Goal: Task Accomplishment & Management: Use online tool/utility

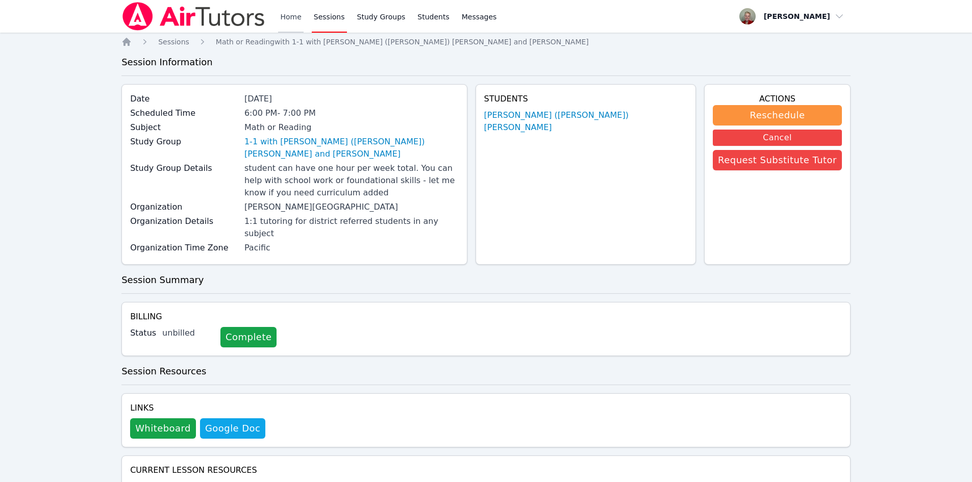
click at [289, 16] on link "Home" at bounding box center [290, 16] width 25 height 33
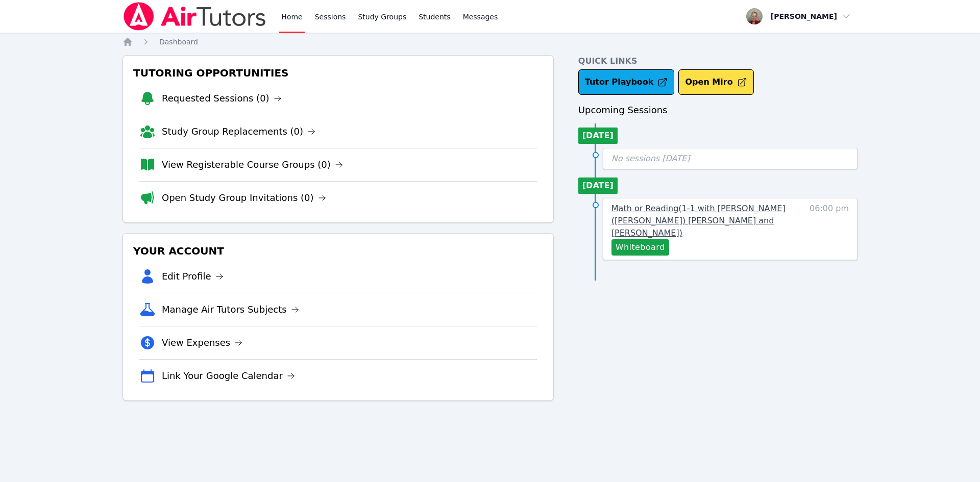
click at [666, 210] on span "Math or Reading ( 1-1 with [PERSON_NAME] ([PERSON_NAME]) [PERSON_NAME] and [PER…" at bounding box center [698, 221] width 174 height 34
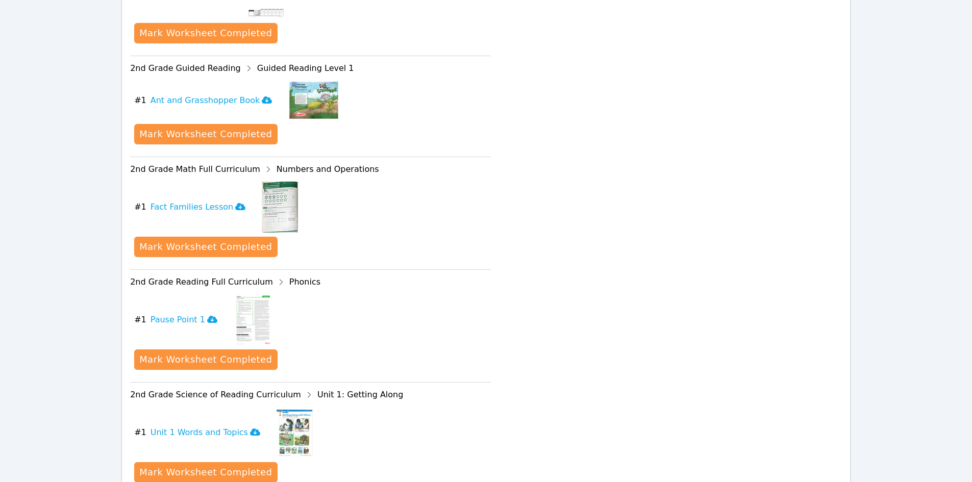
scroll to position [612, 0]
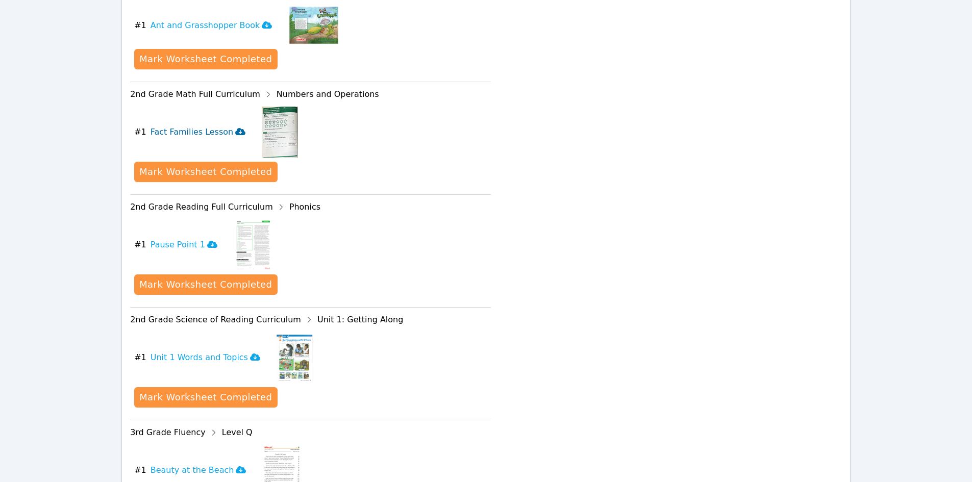
click at [198, 126] on h3 "Fact Families Lesson" at bounding box center [198, 132] width 95 height 12
click at [260, 86] on icon at bounding box center [268, 94] width 16 height 16
click at [212, 86] on div "2nd Grade Math Full Curriculum Numbers and Operations" at bounding box center [310, 94] width 361 height 16
click at [268, 86] on div "2nd Grade Math Full Curriculum Numbers and Operations" at bounding box center [310, 94] width 361 height 16
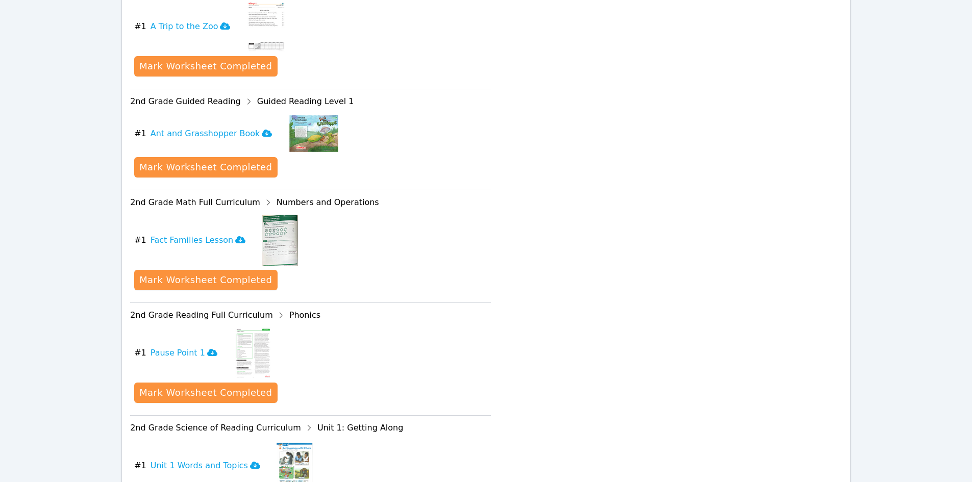
scroll to position [459, 0]
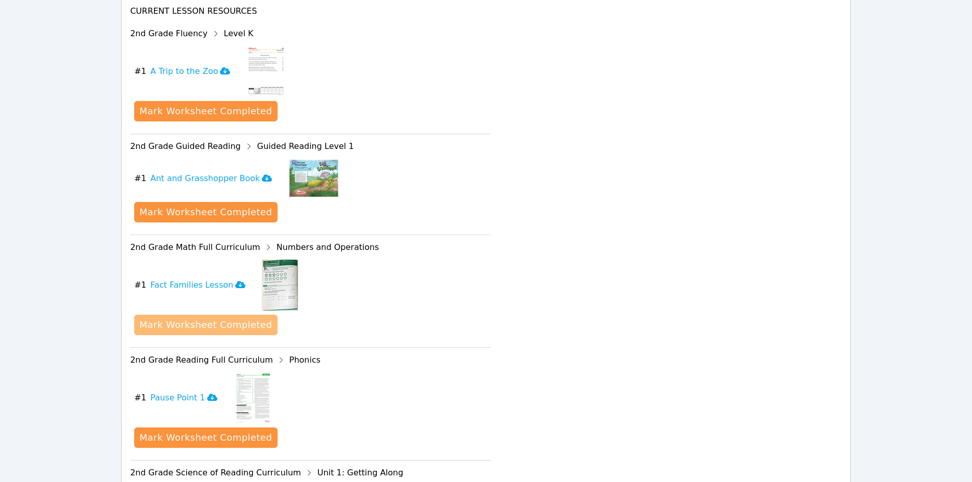
click at [220, 318] on div "Mark Worksheet Completed" at bounding box center [205, 325] width 133 height 14
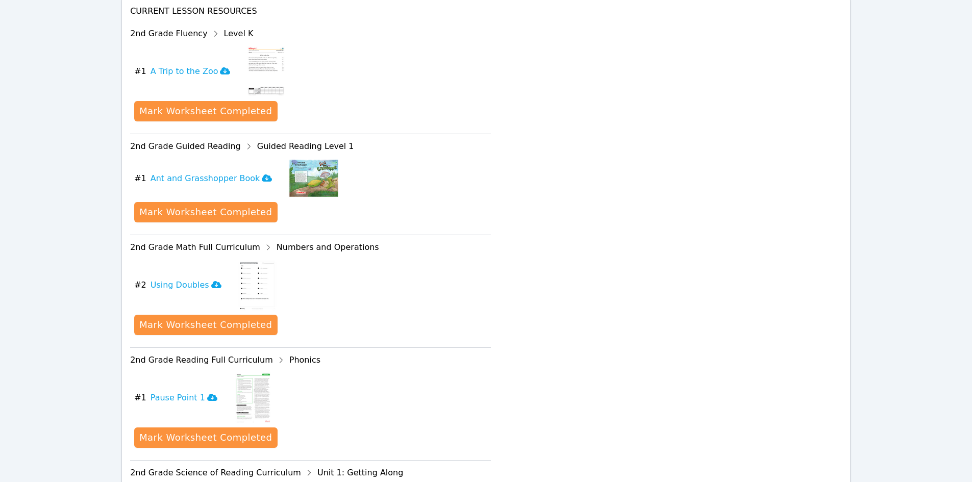
click at [246, 260] on img at bounding box center [257, 285] width 39 height 51
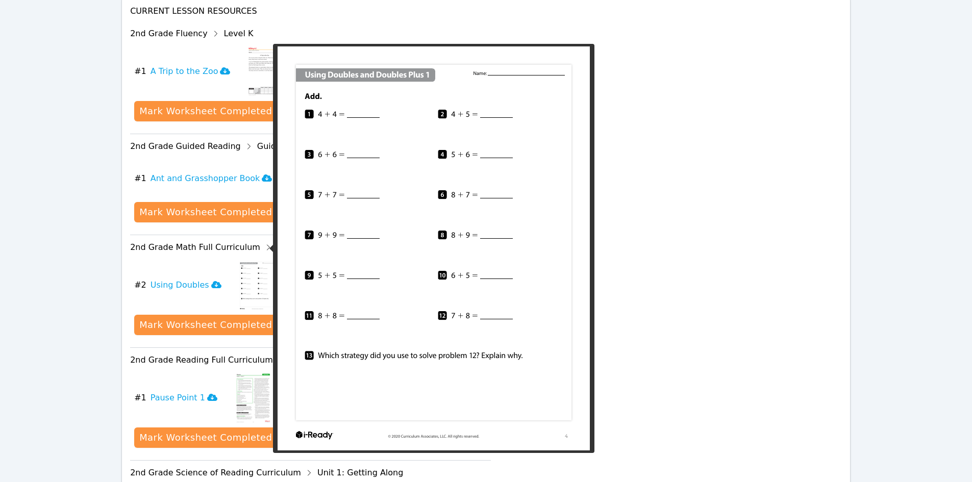
click at [250, 260] on img at bounding box center [257, 285] width 39 height 51
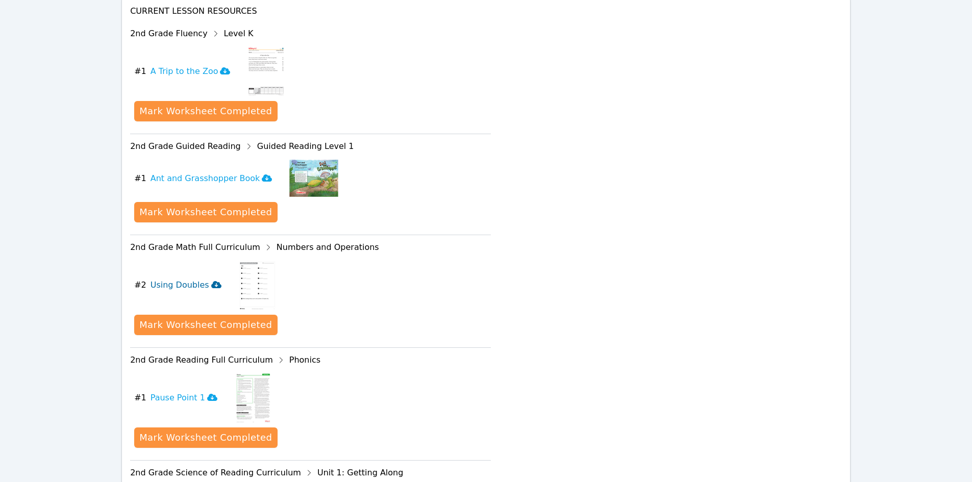
click at [194, 279] on h3 "Using Doubles" at bounding box center [186, 285] width 71 height 12
click at [260, 239] on icon at bounding box center [268, 247] width 16 height 16
click at [229, 239] on div "2nd Grade Math Full Curriculum Numbers and Operations" at bounding box center [310, 247] width 361 height 16
click at [277, 239] on div "2nd Grade Math Full Curriculum Numbers and Operations" at bounding box center [310, 247] width 361 height 16
click at [267, 245] on icon at bounding box center [268, 247] width 3 height 5
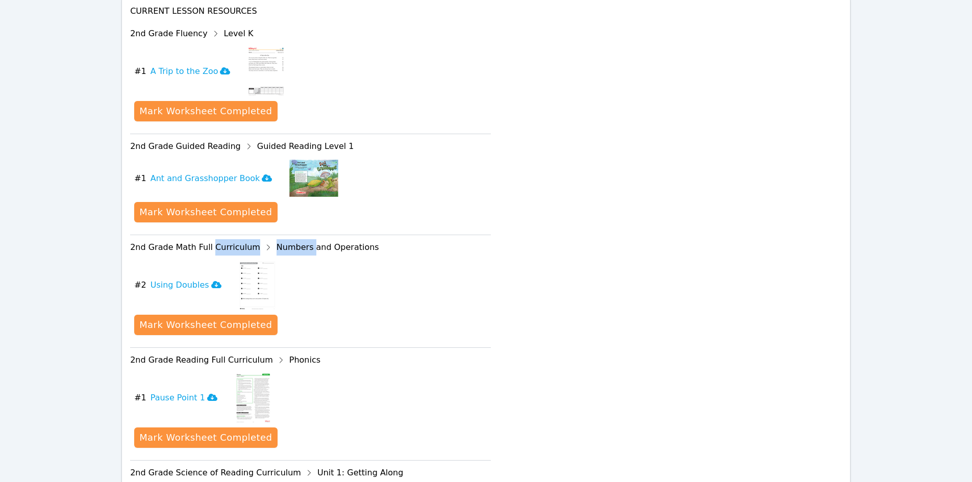
click at [260, 239] on icon at bounding box center [268, 247] width 16 height 16
click at [332, 271] on div "download resource # 2 Using Doubles" at bounding box center [312, 285] width 357 height 51
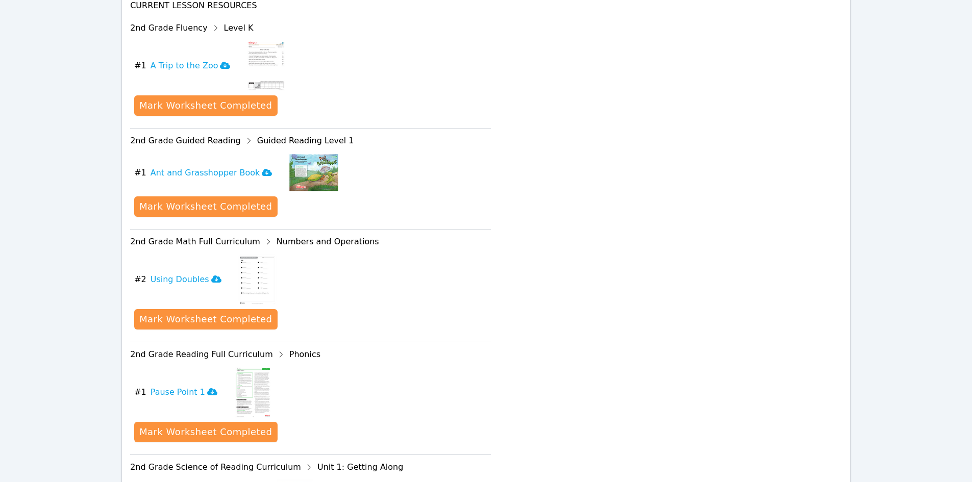
scroll to position [510, 0]
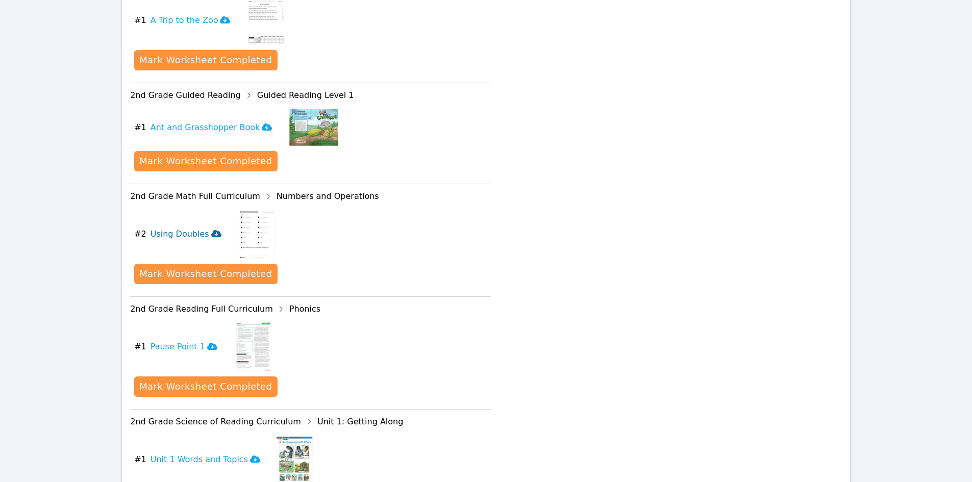
click at [139, 228] on span "# 2" at bounding box center [140, 234] width 12 height 12
click at [223, 267] on div "Mark Worksheet Completed" at bounding box center [205, 274] width 133 height 14
click at [216, 228] on h3 "Solving One Step Word Problems Lesson" at bounding box center [239, 234] width 177 height 12
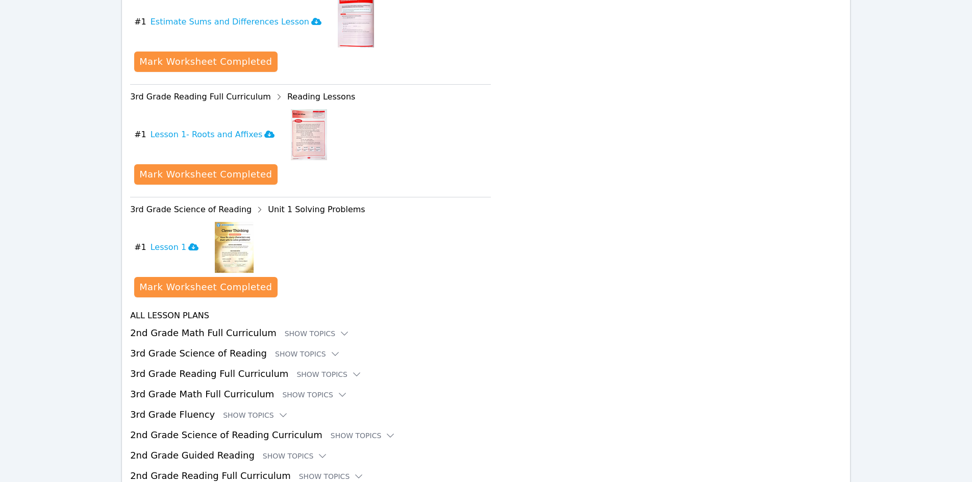
scroll to position [1206, 0]
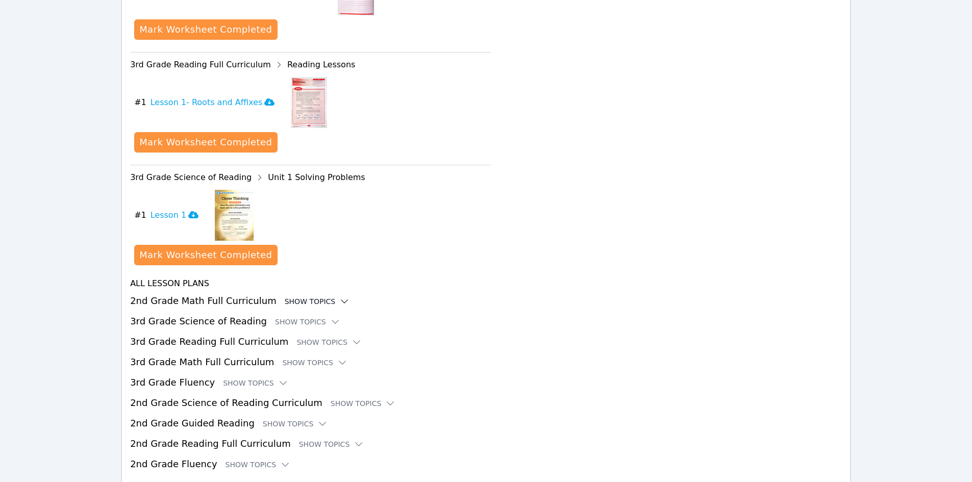
click at [304, 296] on div "Show Topics" at bounding box center [317, 301] width 65 height 10
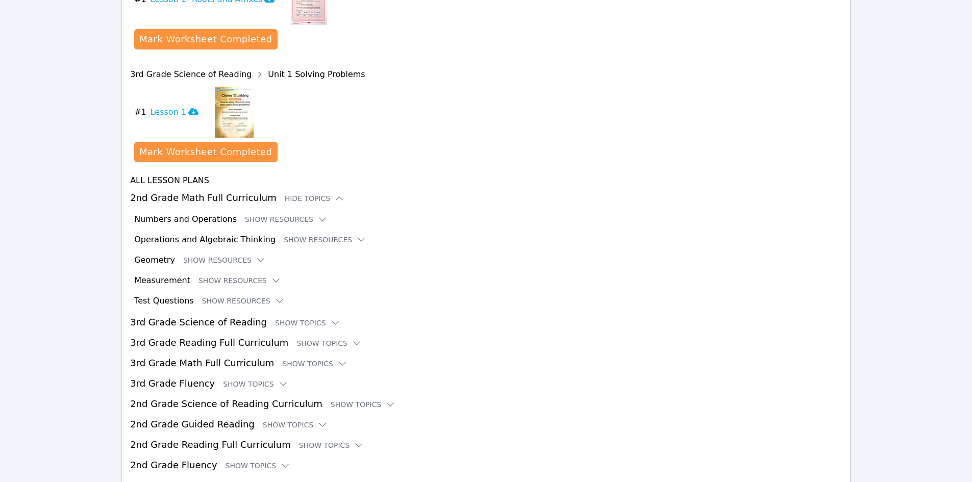
scroll to position [1310, 0]
click at [260, 212] on div "Numbers and Operations Show Resources" at bounding box center [488, 218] width 708 height 12
click at [259, 213] on button "Show Resources" at bounding box center [286, 218] width 83 height 10
click at [317, 213] on icon at bounding box center [322, 218] width 10 height 10
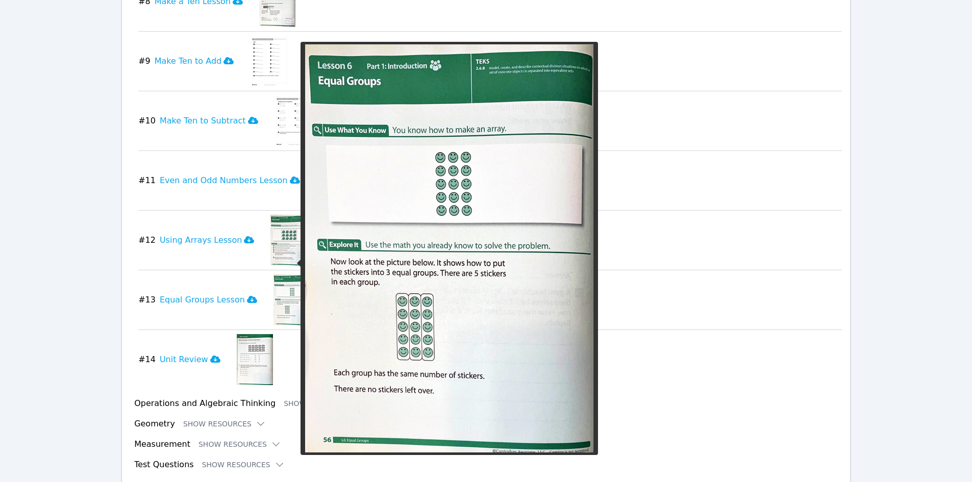
scroll to position [2177, 0]
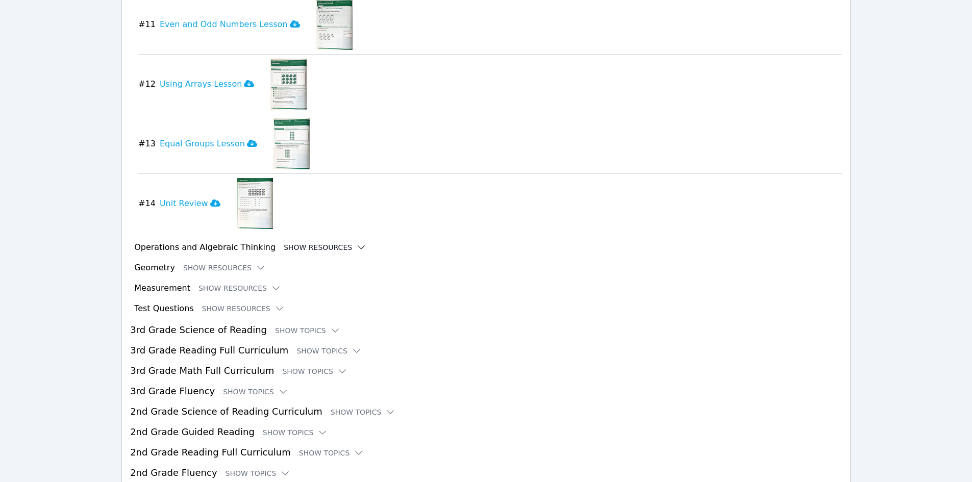
click at [297, 242] on button "Show Resources" at bounding box center [325, 247] width 83 height 10
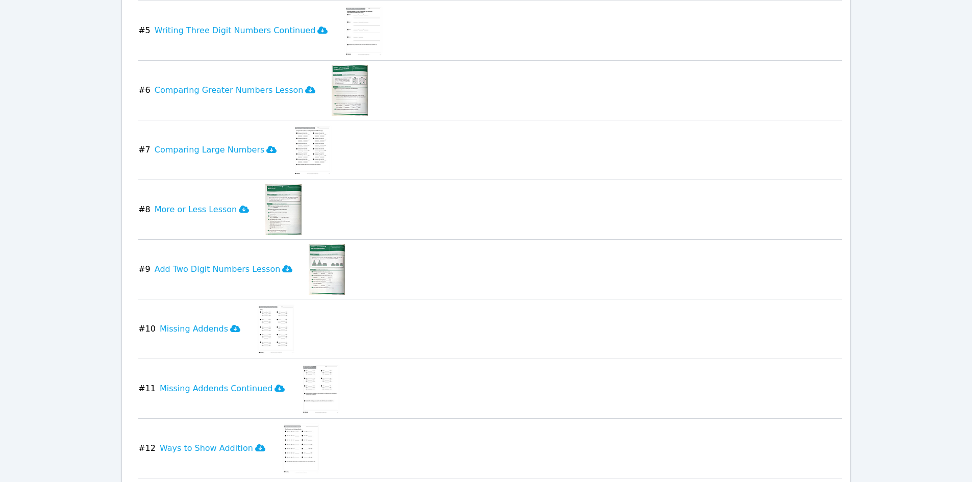
scroll to position [2687, 0]
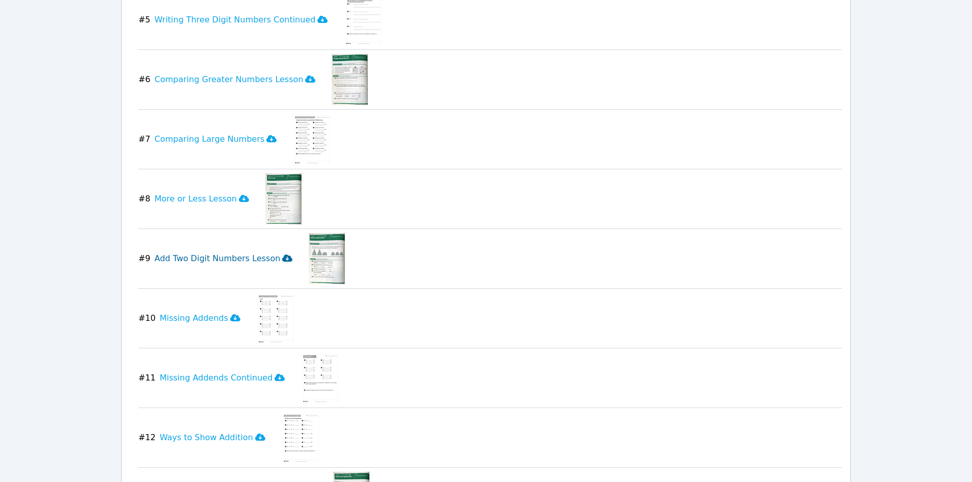
click at [239, 253] on h3 "Add Two Digit Numbers Lesson" at bounding box center [224, 259] width 138 height 12
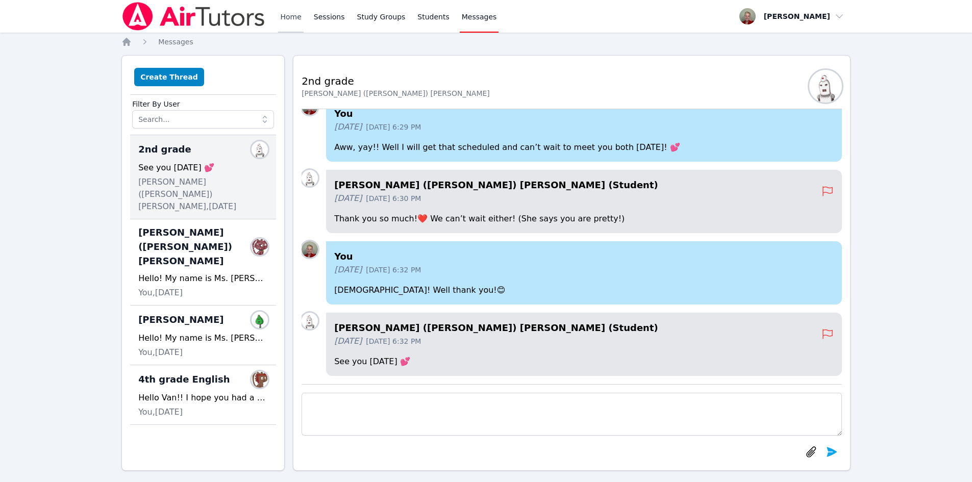
click at [289, 14] on link "Home" at bounding box center [290, 16] width 25 height 33
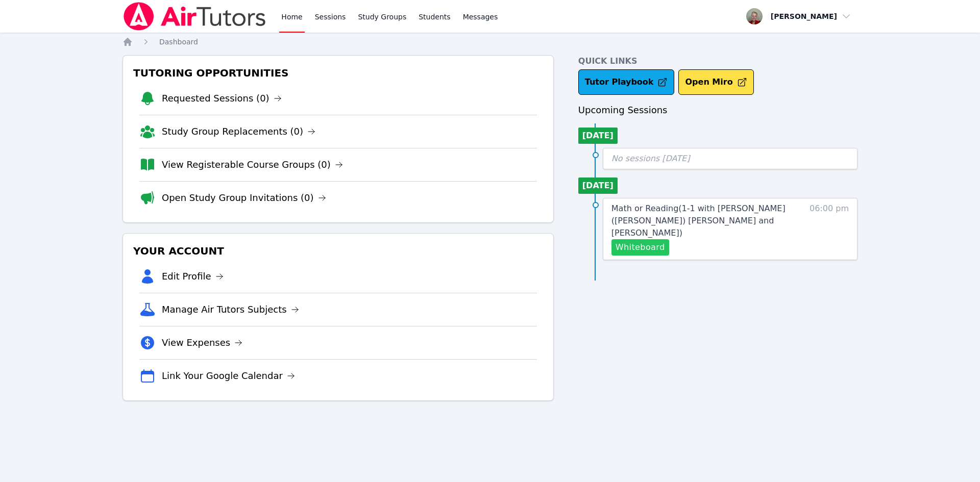
click at [626, 239] on button "Whiteboard" at bounding box center [640, 247] width 58 height 16
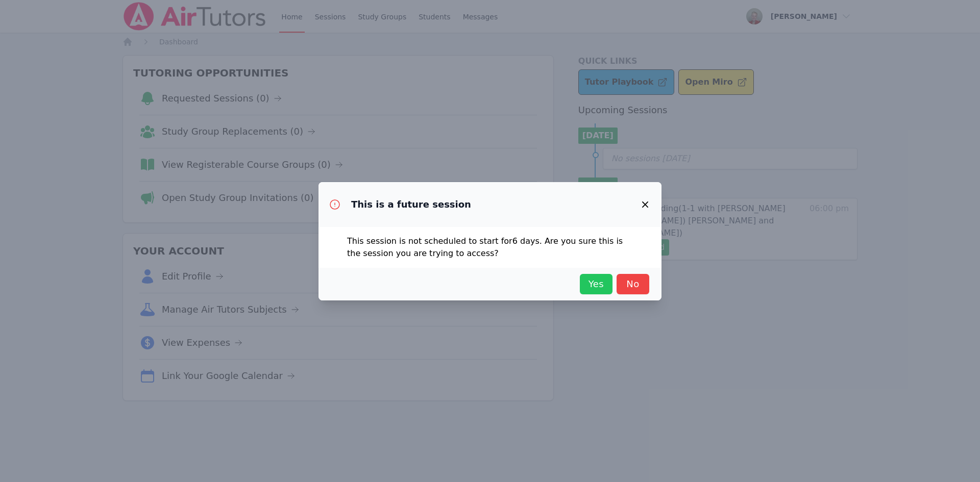
click at [604, 288] on span "Yes" at bounding box center [596, 284] width 22 height 14
